Goal: Task Accomplishment & Management: Complete application form

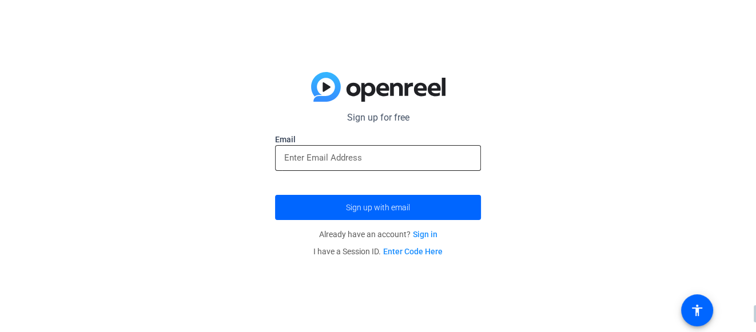
click at [428, 148] on div at bounding box center [378, 158] width 188 height 26
click at [427, 151] on input "email" at bounding box center [378, 158] width 188 height 14
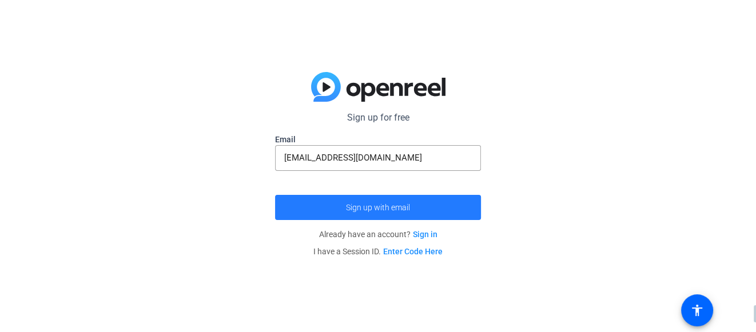
click at [403, 195] on span "submit" at bounding box center [378, 207] width 206 height 27
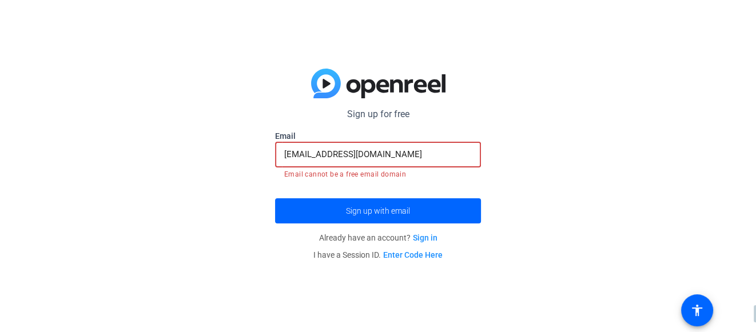
click at [398, 160] on input "virtualjourni@gmail.com" at bounding box center [378, 155] width 188 height 14
type input "connect@flyingasign.com"
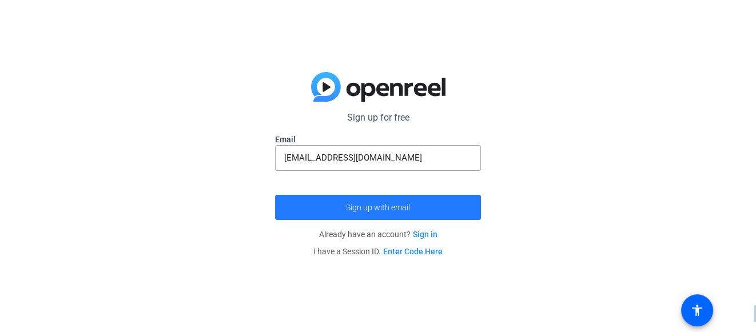
click at [437, 209] on span "submit" at bounding box center [378, 207] width 206 height 27
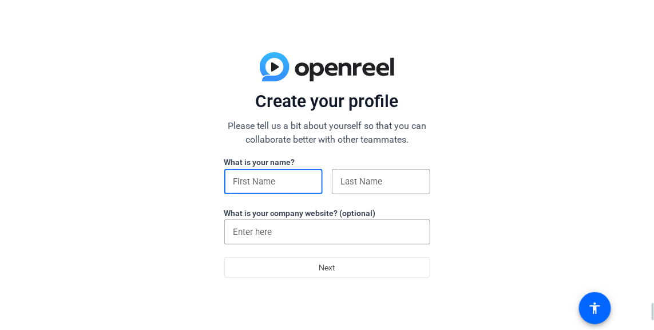
click at [288, 183] on input at bounding box center [273, 181] width 80 height 14
type input "Journi"
type input "Viaje"
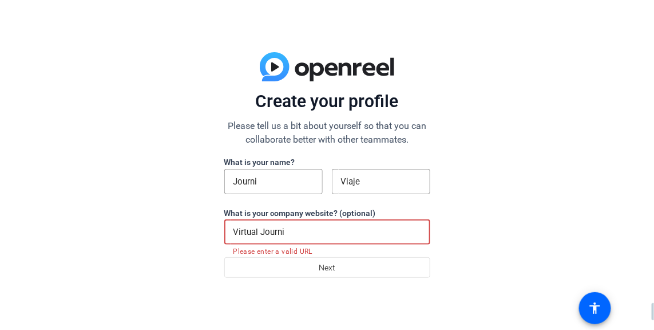
drag, startPoint x: 328, startPoint y: 231, endPoint x: 126, endPoint y: 243, distance: 202.3
click at [126, 243] on div "Create your profile Please tell us a bit about yourself so that you can collabo…" at bounding box center [327, 165] width 654 height 330
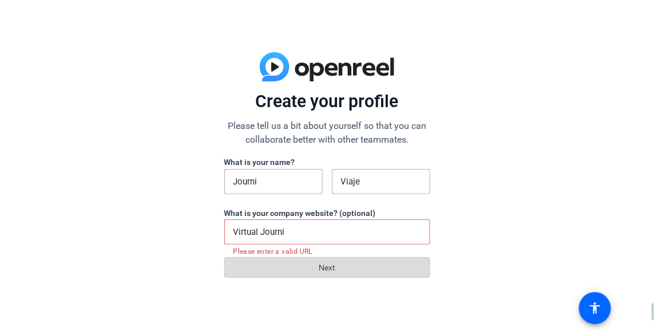
click at [318, 271] on span at bounding box center [327, 266] width 205 height 27
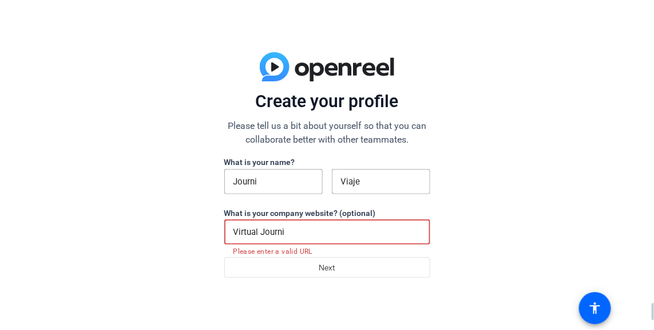
click at [310, 232] on input "Virtual Journi" at bounding box center [327, 232] width 188 height 14
drag, startPoint x: 310, startPoint y: 232, endPoint x: 202, endPoint y: 231, distance: 108.1
click at [202, 231] on div "Create your profile Please tell us a bit about yourself so that you can collabo…" at bounding box center [327, 165] width 654 height 330
type input "U"
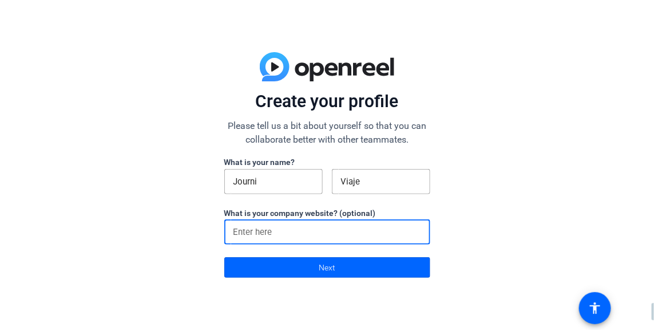
type input "U"
